Goal: Navigation & Orientation: Find specific page/section

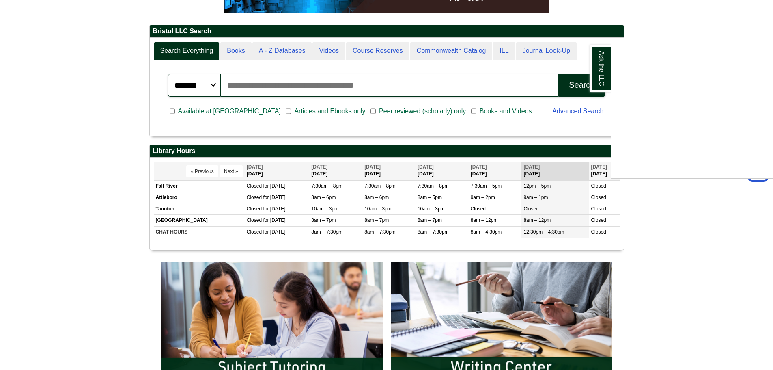
click at [669, 239] on div "Ask the LLC" at bounding box center [386, 185] width 773 height 370
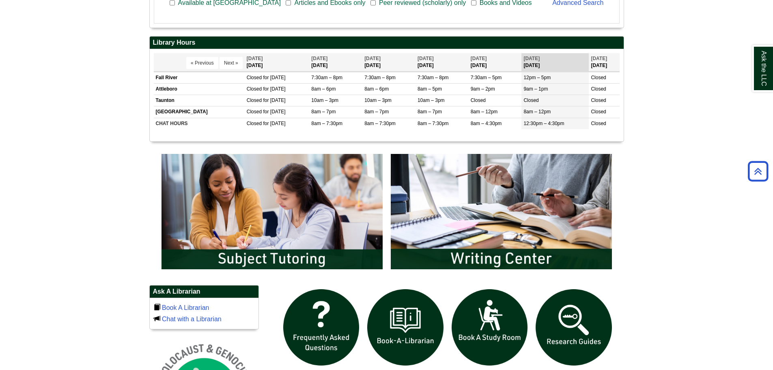
scroll to position [365, 0]
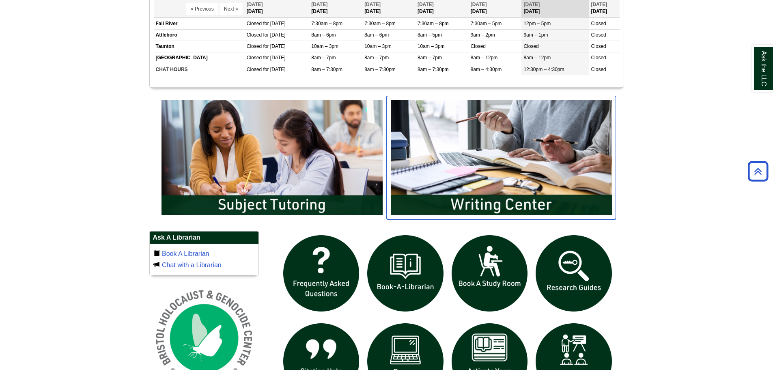
click at [414, 192] on img "slideshow" at bounding box center [501, 157] width 229 height 123
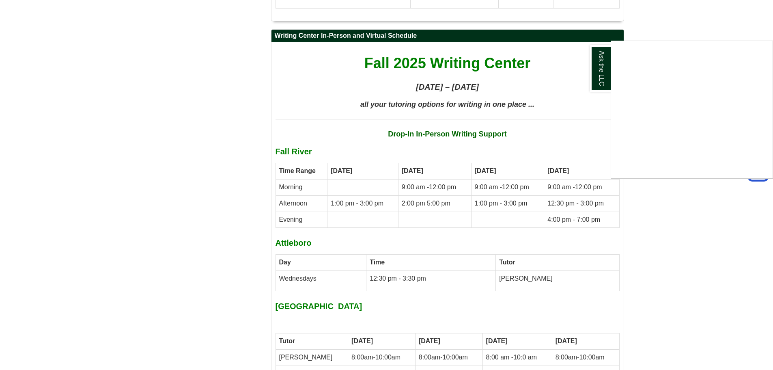
scroll to position [3319, 0]
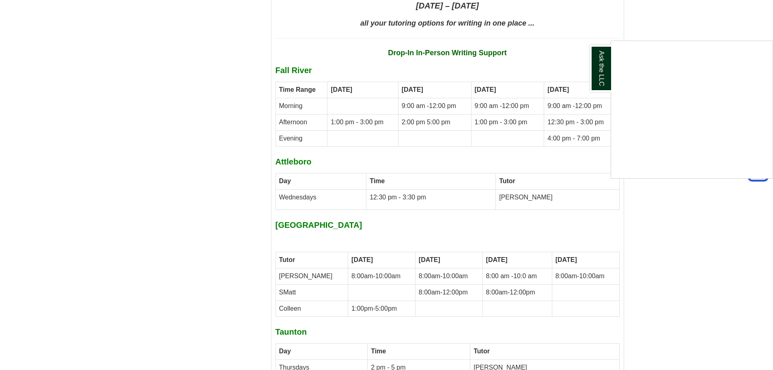
click at [705, 224] on div "Ask the LLC" at bounding box center [386, 185] width 773 height 370
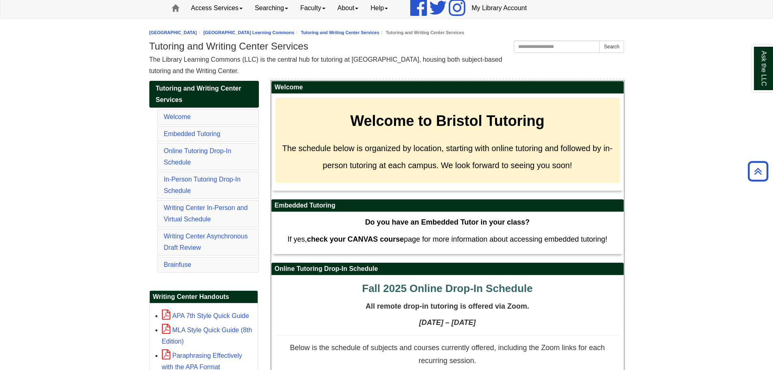
scroll to position [75, 0]
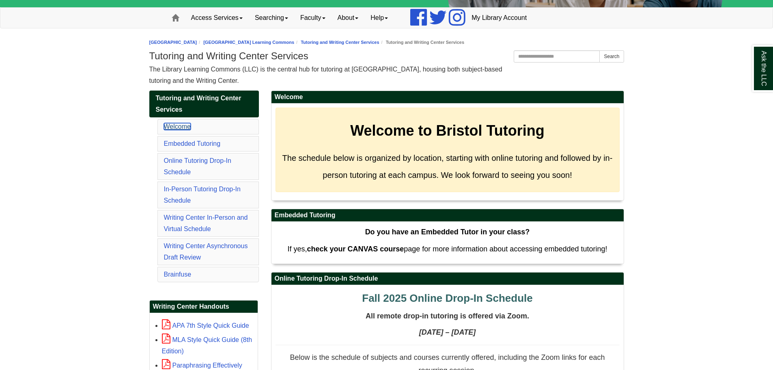
click at [176, 124] on link "Welcome" at bounding box center [177, 126] width 27 height 7
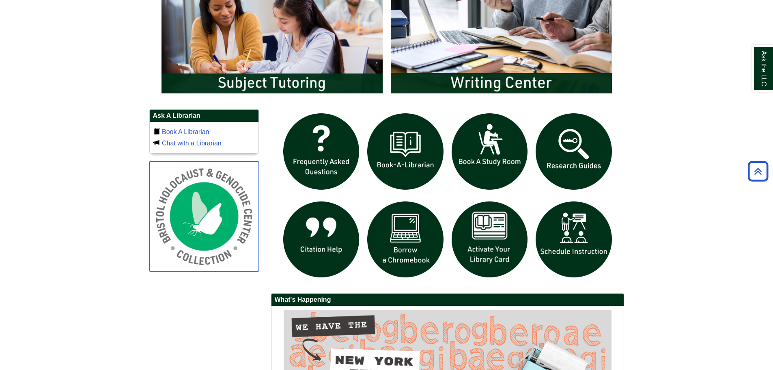
click at [210, 217] on img at bounding box center [204, 217] width 110 height 110
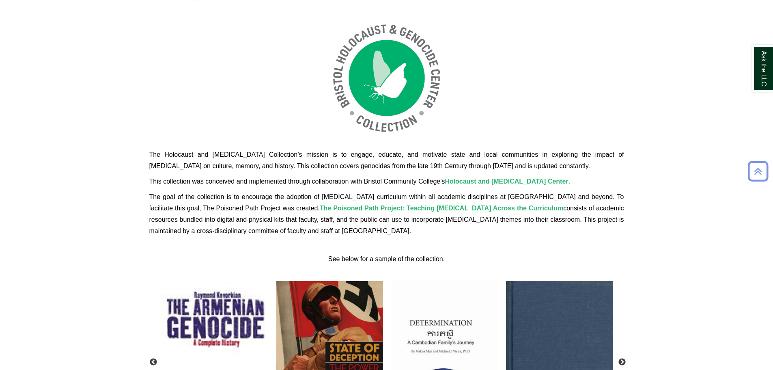
scroll to position [162, 0]
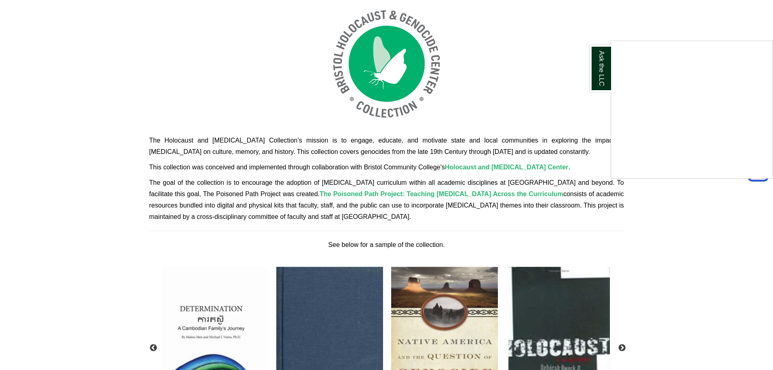
click at [247, 237] on div "Ask the LLC" at bounding box center [386, 185] width 773 height 370
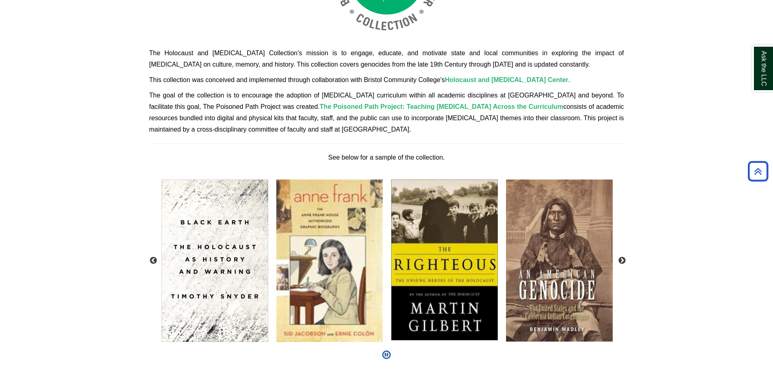
scroll to position [284, 0]
